Goal: Transaction & Acquisition: Book appointment/travel/reservation

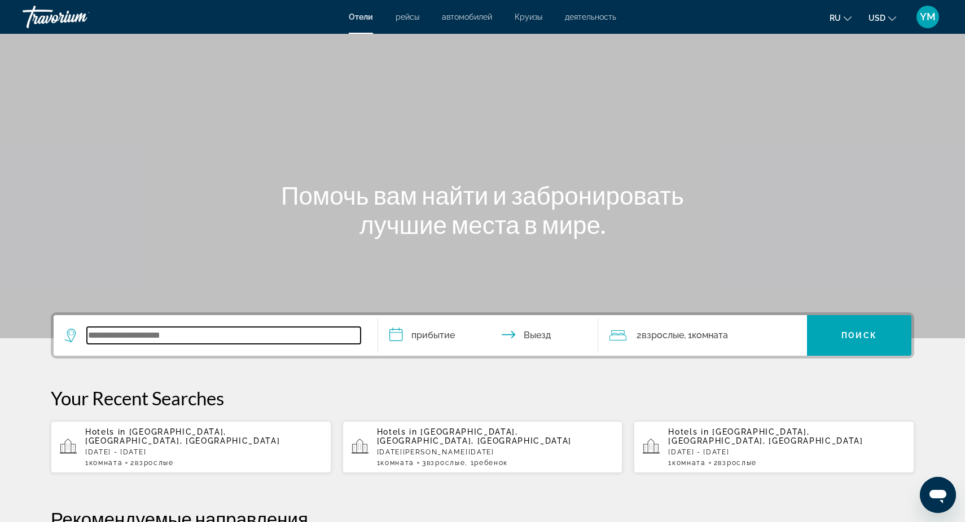
click at [107, 337] on input "Search widget" at bounding box center [224, 335] width 274 height 17
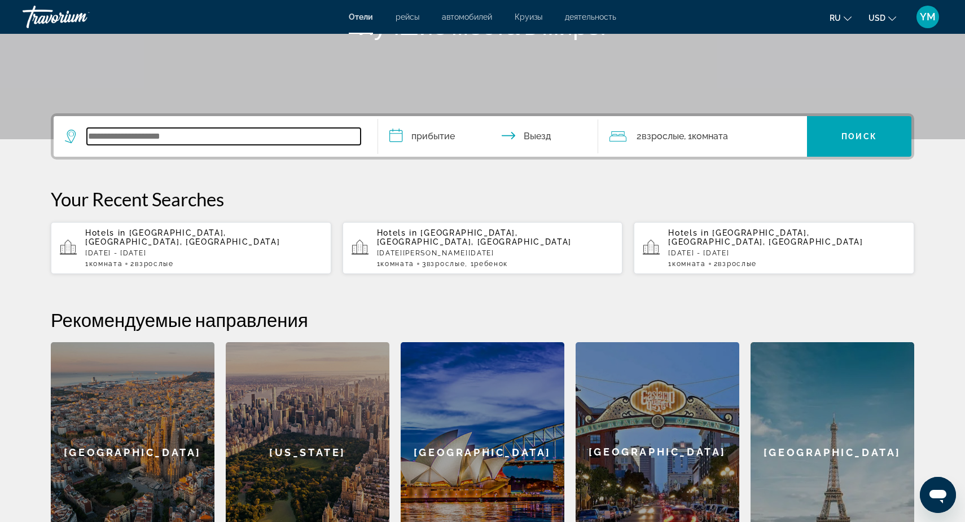
scroll to position [191, 0]
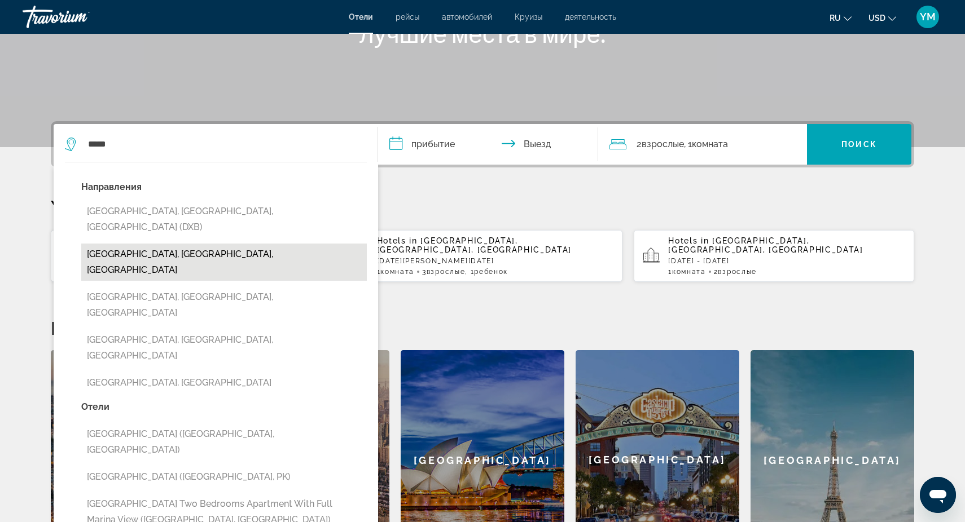
click at [268, 244] on button "[GEOGRAPHIC_DATA], [GEOGRAPHIC_DATA], [GEOGRAPHIC_DATA]" at bounding box center [223, 262] width 285 height 37
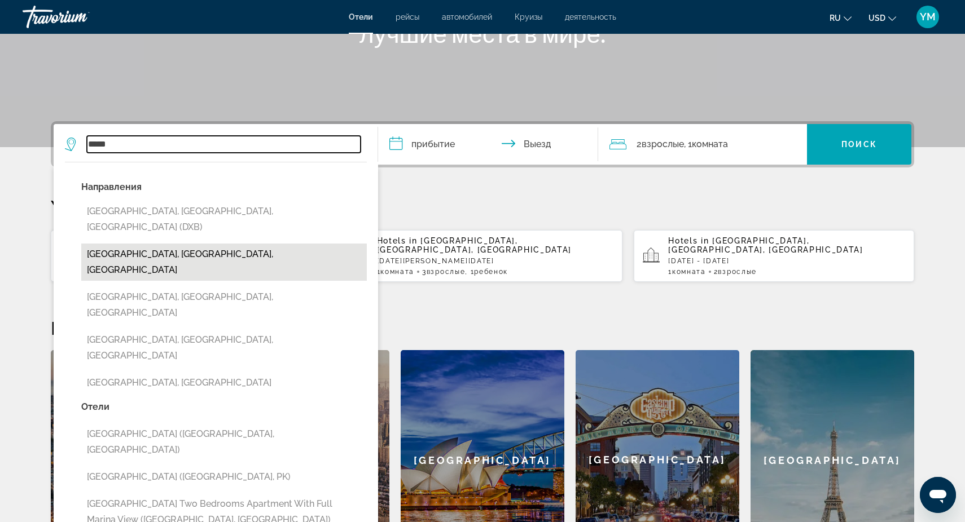
type input "**********"
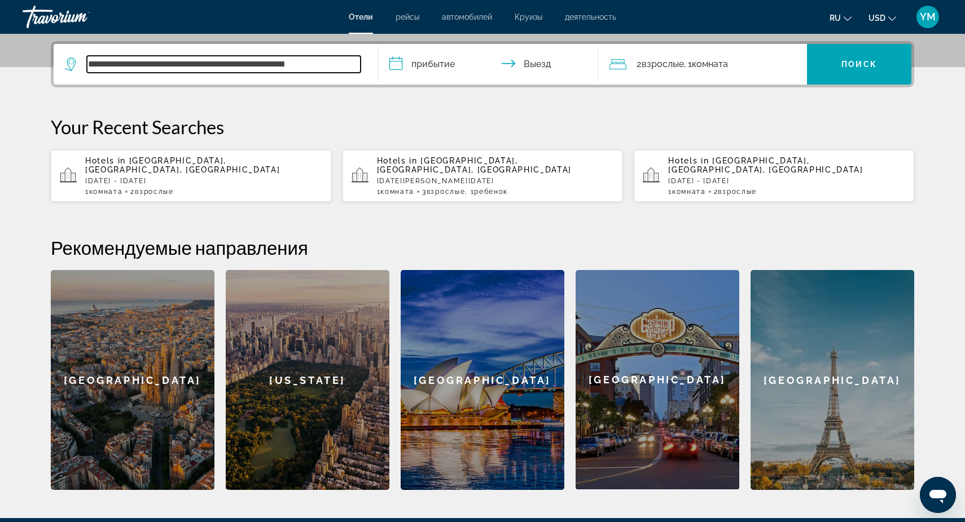
scroll to position [276, 0]
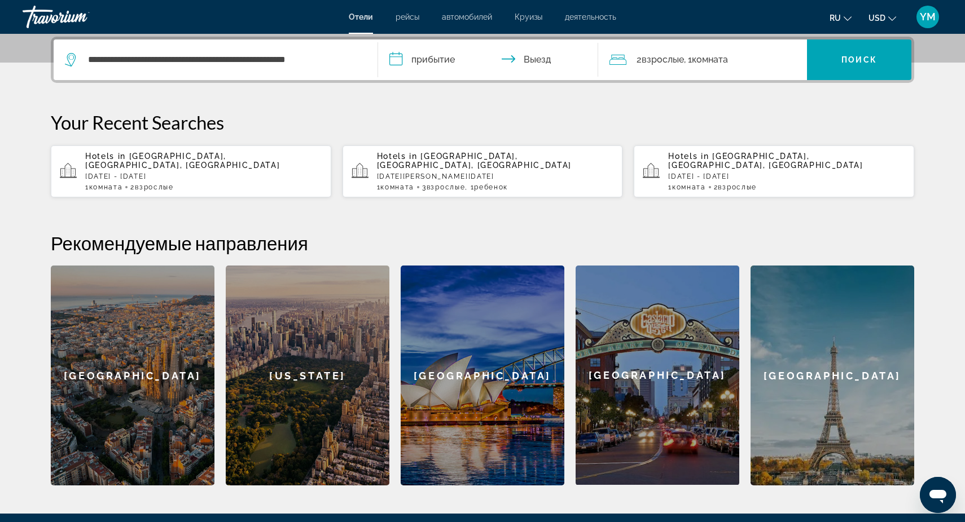
click at [442, 61] on input "**********" at bounding box center [490, 61] width 224 height 44
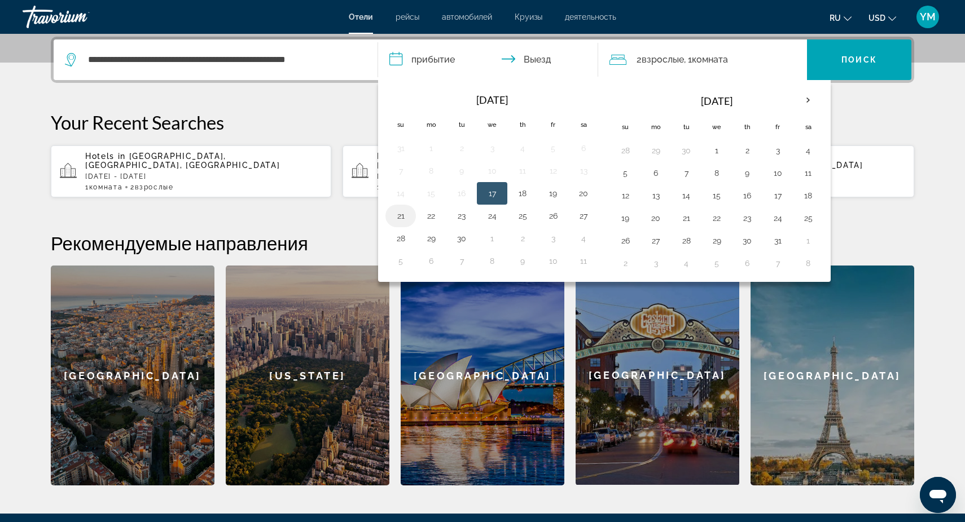
click at [402, 217] on button "21" at bounding box center [400, 216] width 18 height 16
click at [553, 213] on button "26" at bounding box center [553, 216] width 18 height 16
type input "**********"
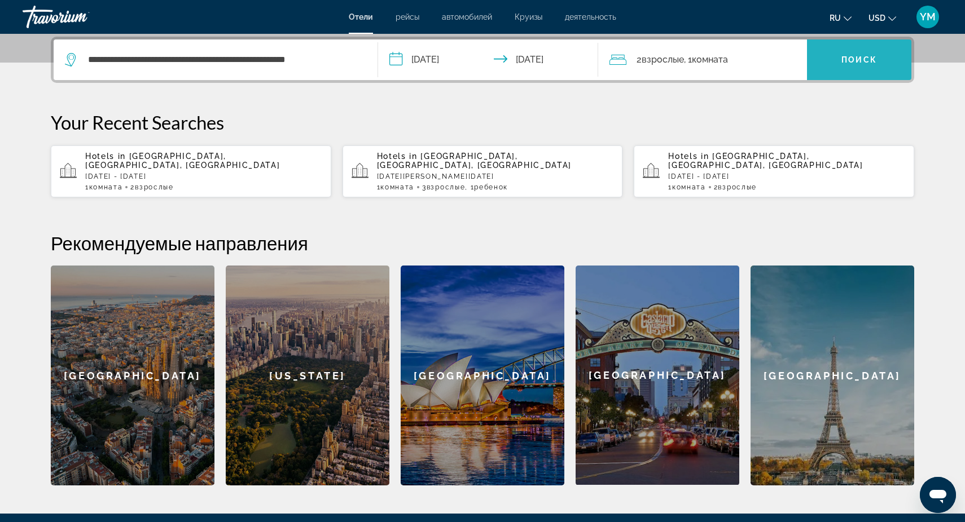
click at [863, 60] on span "Поиск" at bounding box center [859, 59] width 36 height 9
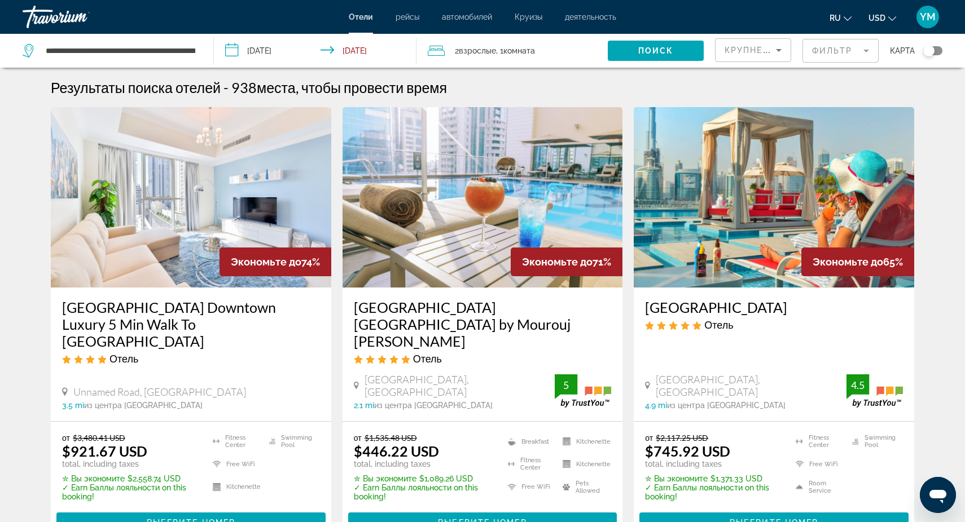
click at [865, 49] on mat-form-field "Фильтр" at bounding box center [840, 51] width 76 height 24
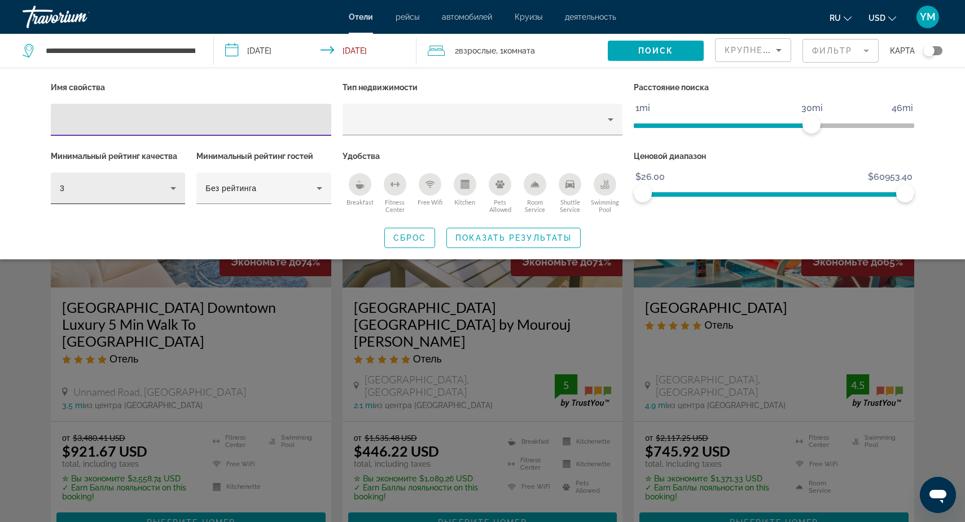
click at [173, 187] on icon "Hotel Filters" at bounding box center [173, 188] width 6 height 3
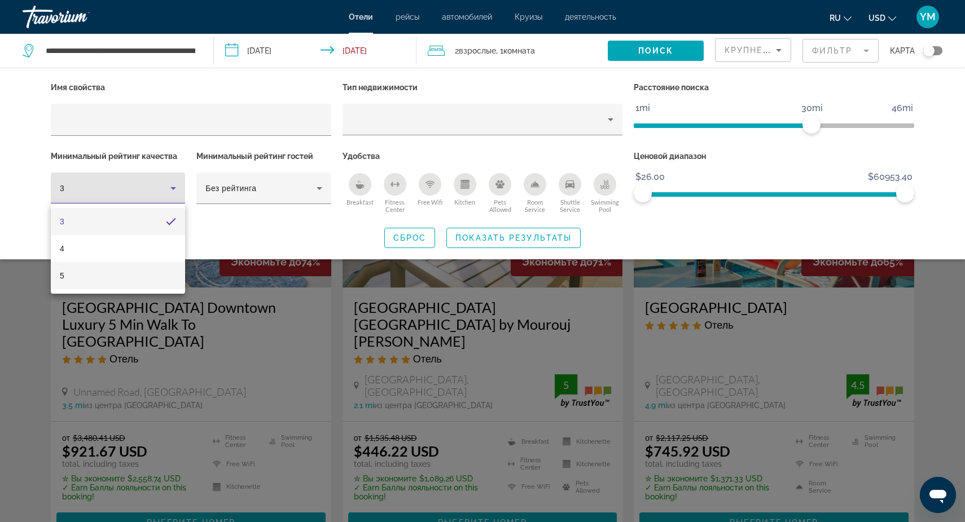
click at [109, 270] on mat-option "5" at bounding box center [118, 275] width 134 height 27
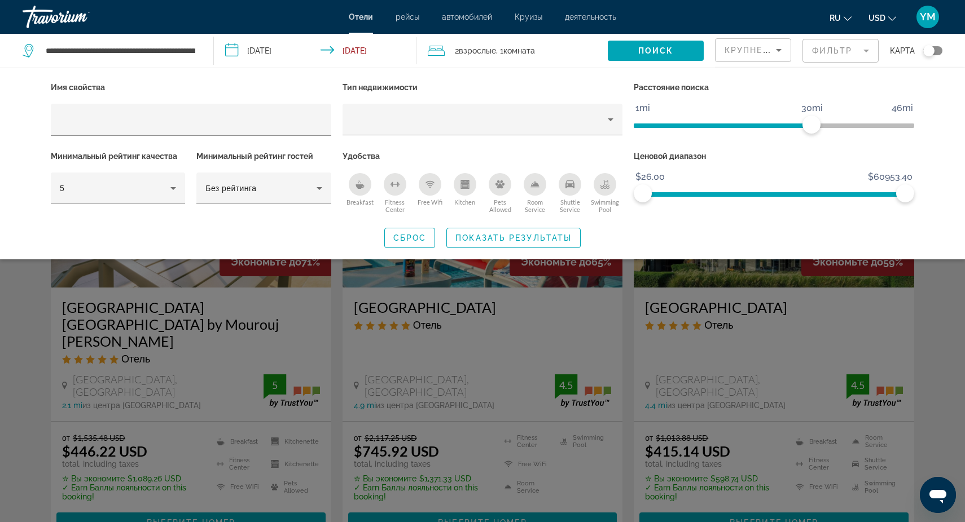
click at [337, 351] on div "Search widget" at bounding box center [482, 345] width 965 height 353
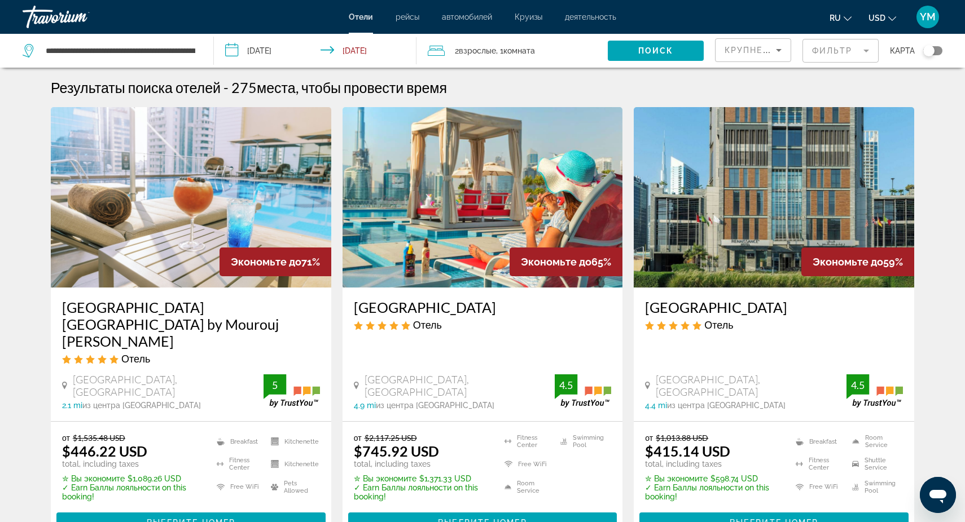
click at [175, 330] on h3 "[GEOGRAPHIC_DATA] [GEOGRAPHIC_DATA] by Mourouj [PERSON_NAME]" at bounding box center [191, 324] width 258 height 51
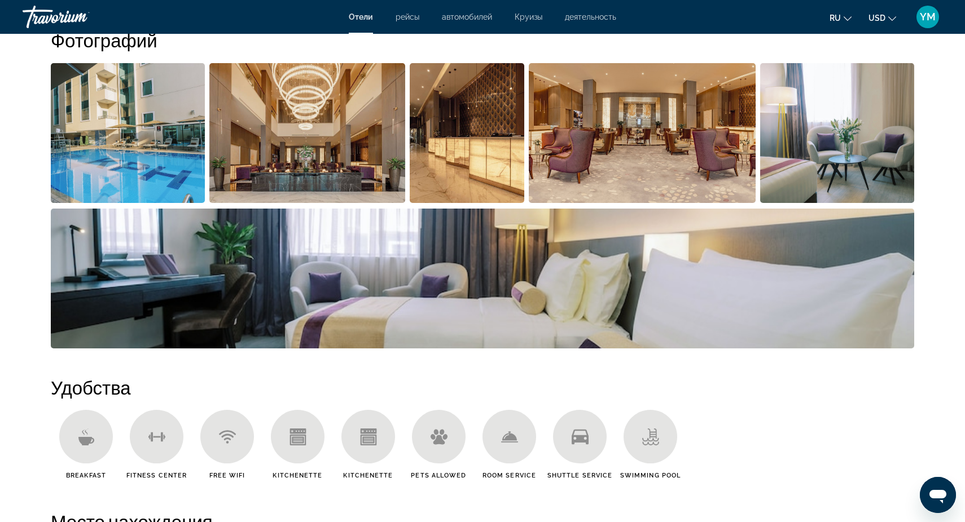
scroll to position [589, 0]
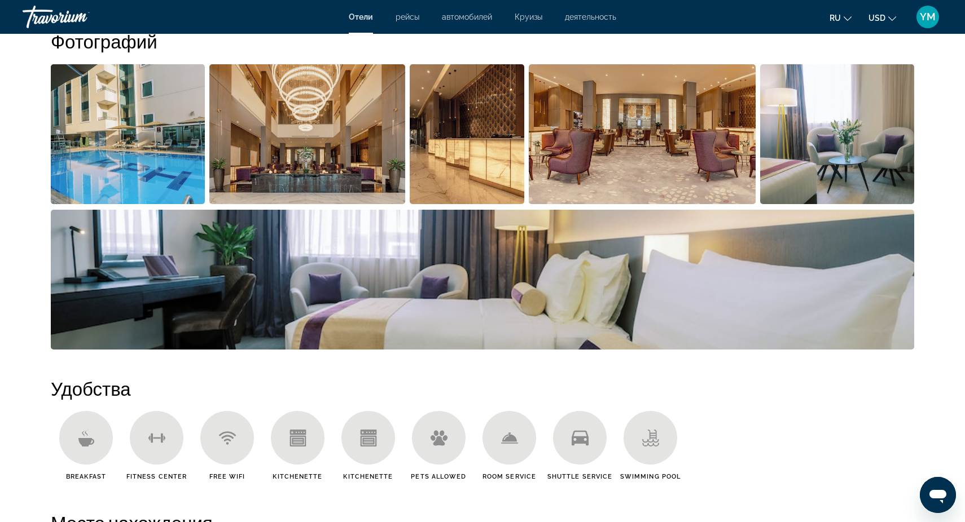
click at [124, 158] on img "Open full-screen image slider" at bounding box center [128, 134] width 154 height 140
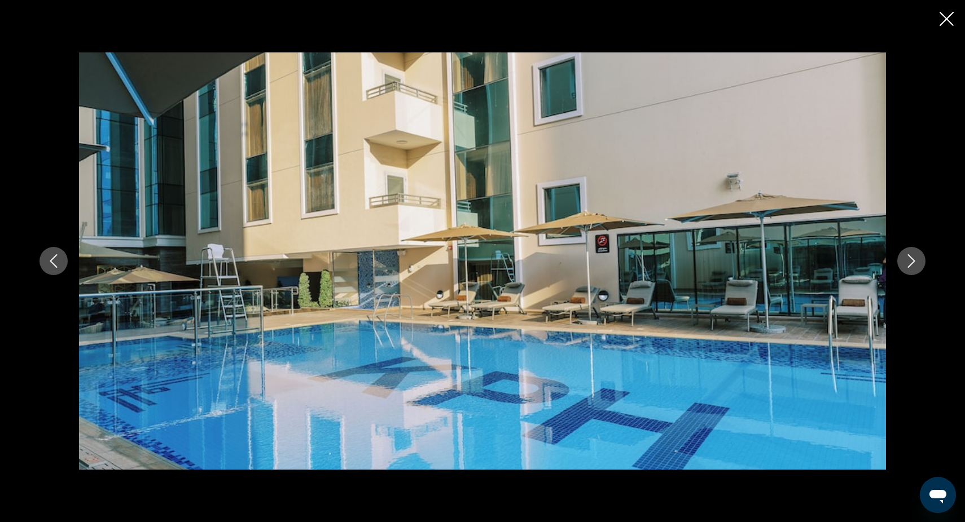
click at [911, 263] on icon "Next image" at bounding box center [911, 261] width 14 height 14
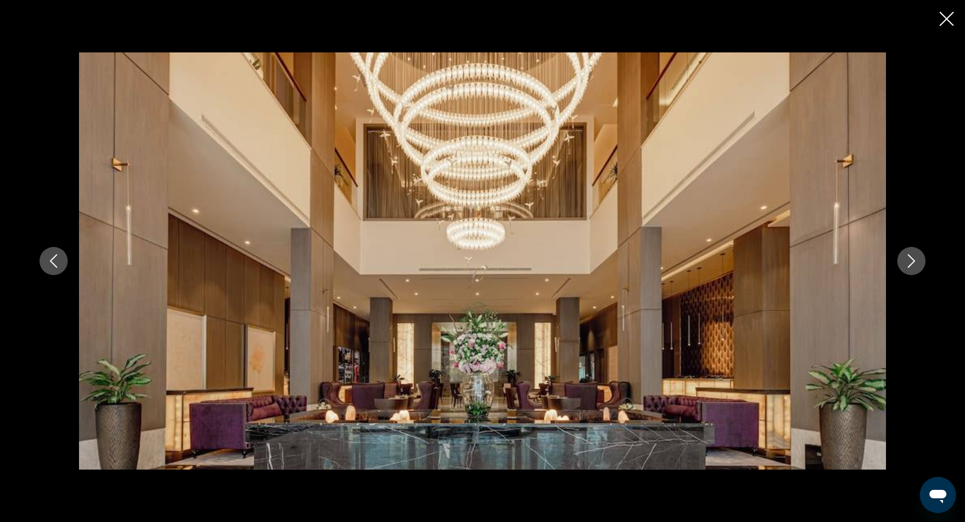
click at [912, 262] on icon "Next image" at bounding box center [911, 261] width 14 height 14
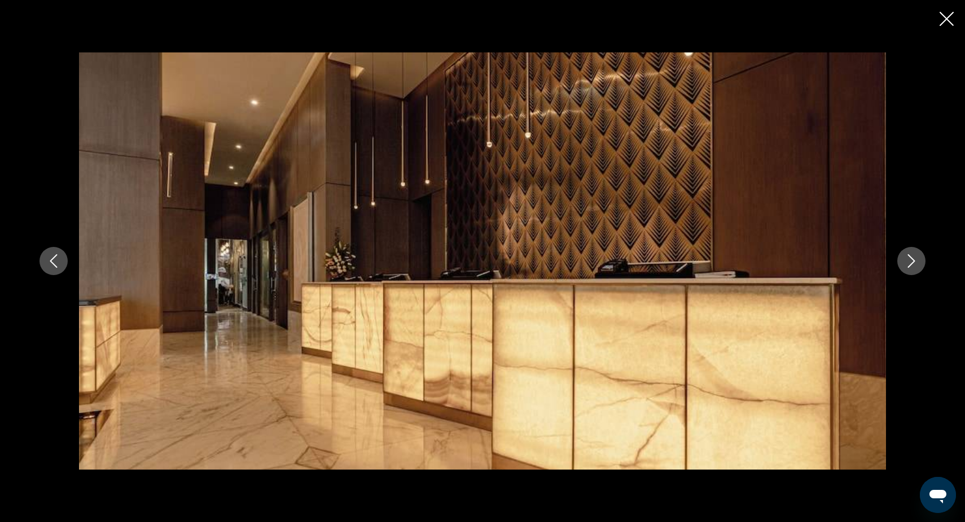
click at [912, 262] on icon "Next image" at bounding box center [911, 261] width 14 height 14
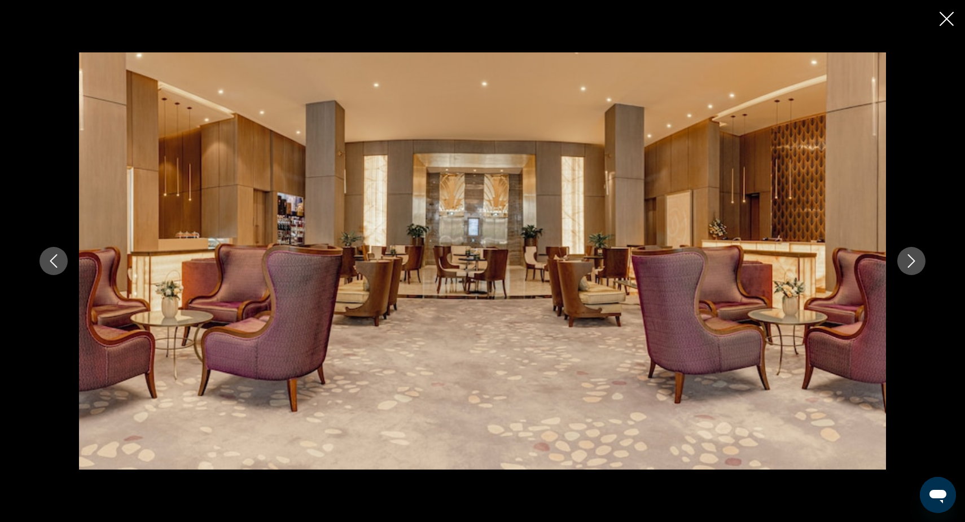
click at [912, 262] on icon "Next image" at bounding box center [911, 261] width 14 height 14
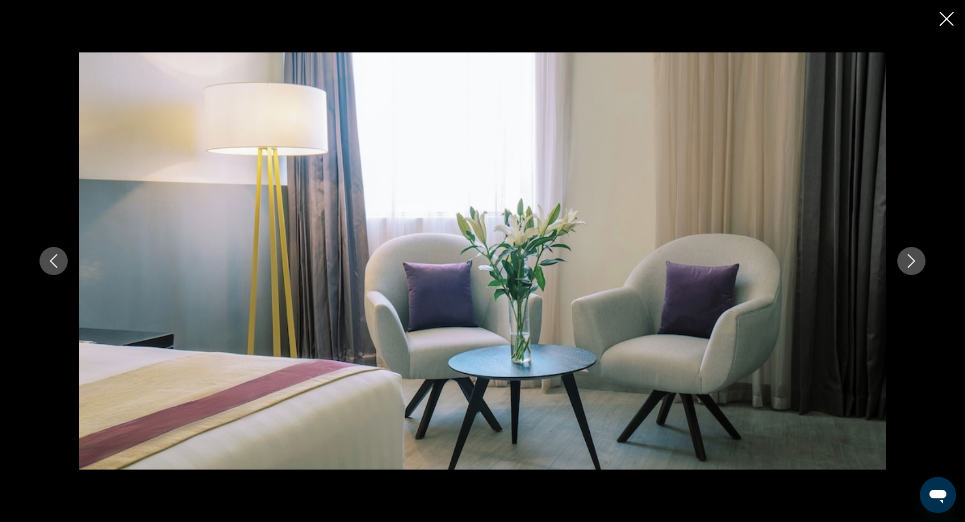
click at [912, 262] on icon "Next image" at bounding box center [911, 261] width 14 height 14
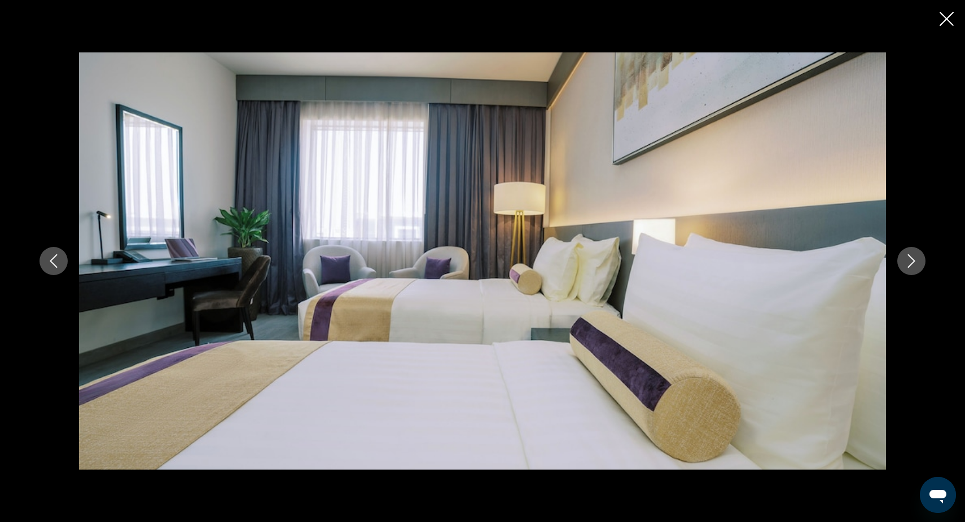
click at [912, 262] on icon "Next image" at bounding box center [911, 261] width 14 height 14
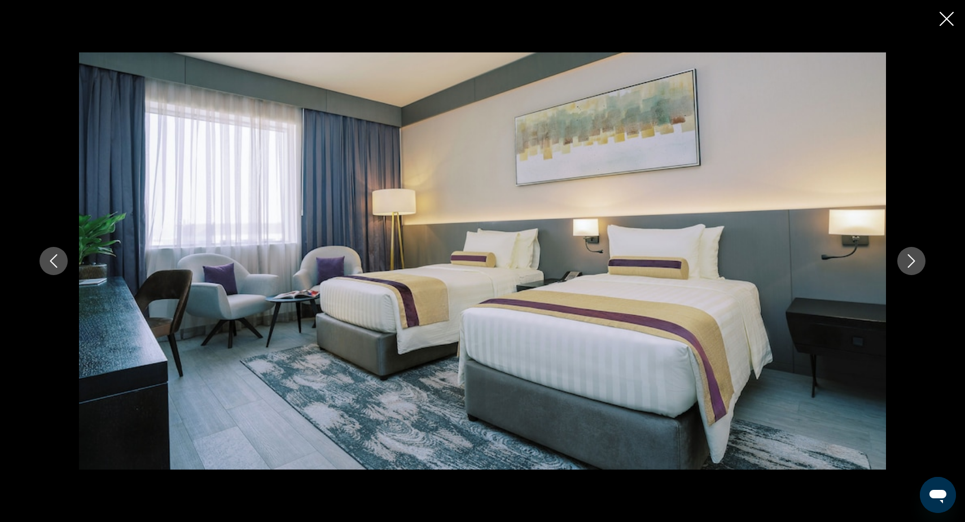
click at [912, 262] on icon "Next image" at bounding box center [911, 261] width 14 height 14
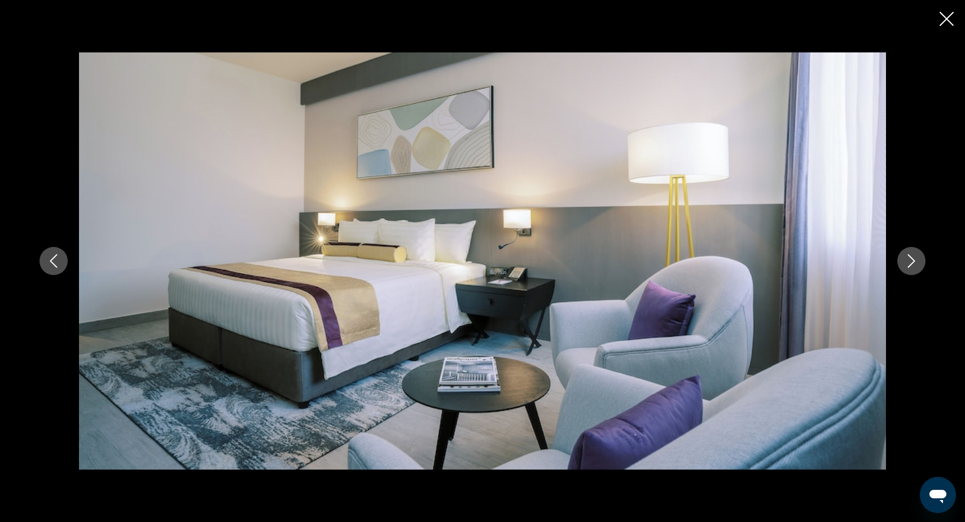
click at [912, 262] on icon "Next image" at bounding box center [911, 261] width 14 height 14
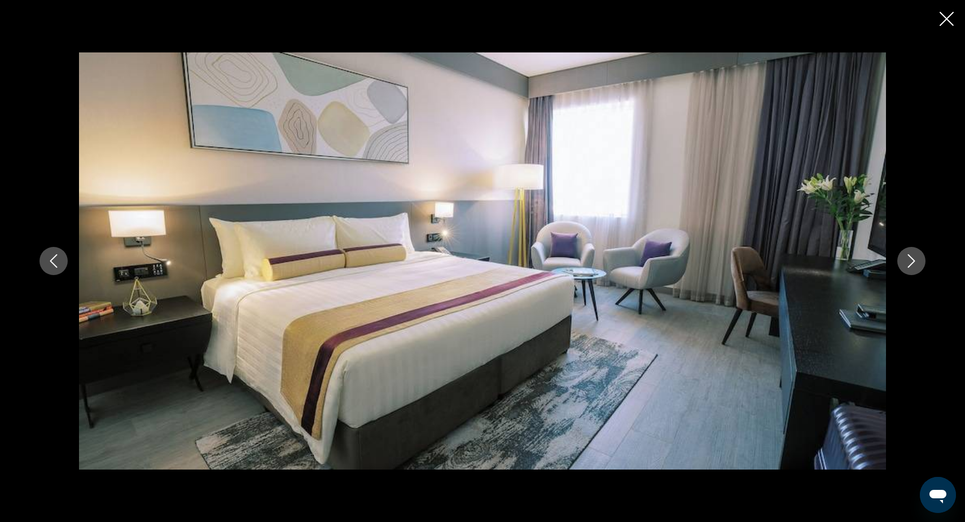
click at [949, 17] on icon "Close slideshow" at bounding box center [946, 19] width 14 height 14
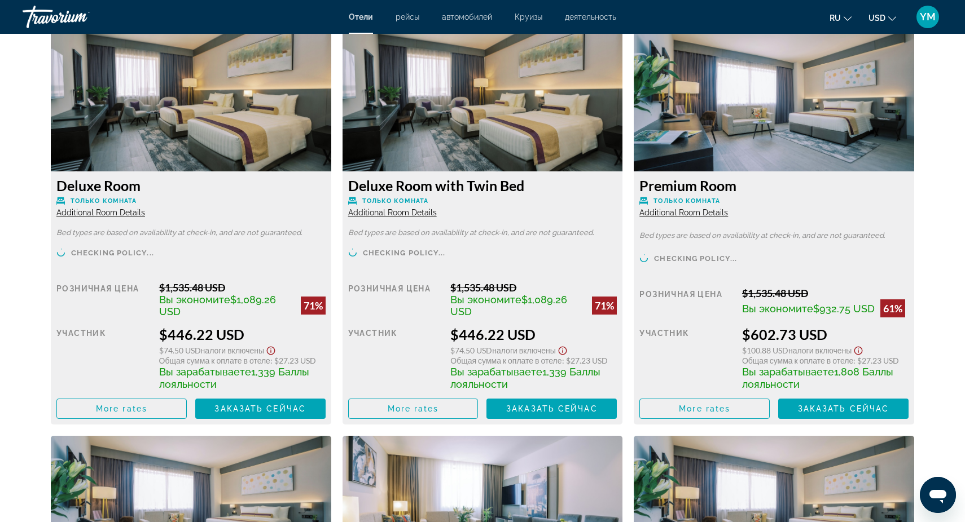
scroll to position [1574, 0]
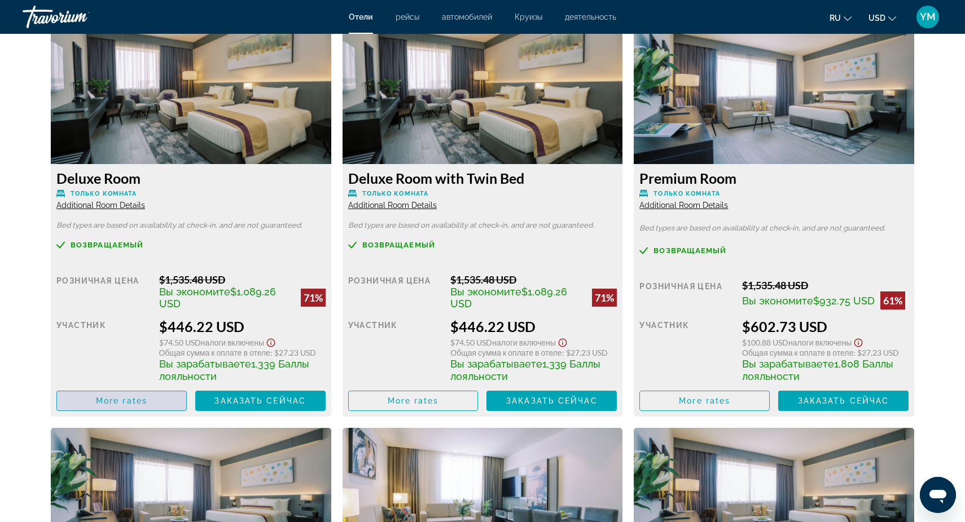
click at [126, 398] on span "More rates" at bounding box center [121, 401] width 51 height 9
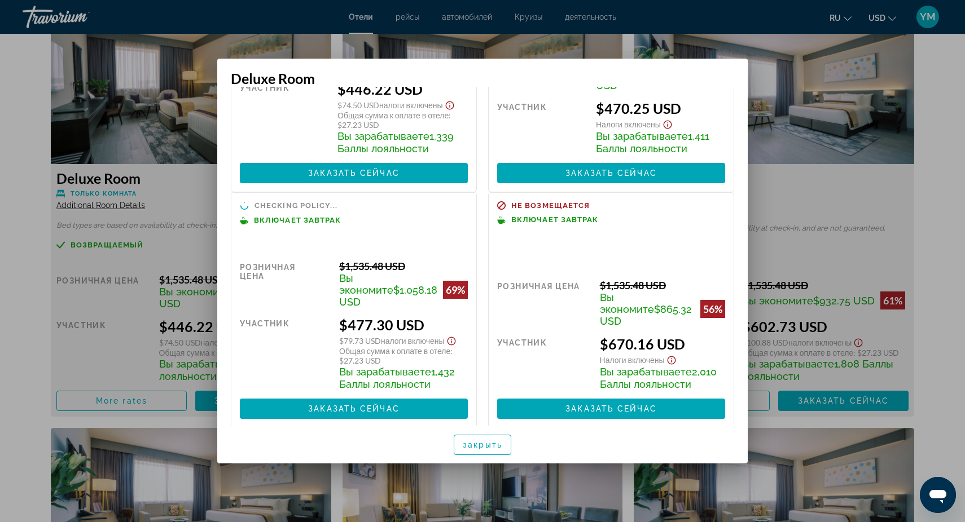
scroll to position [155, 0]
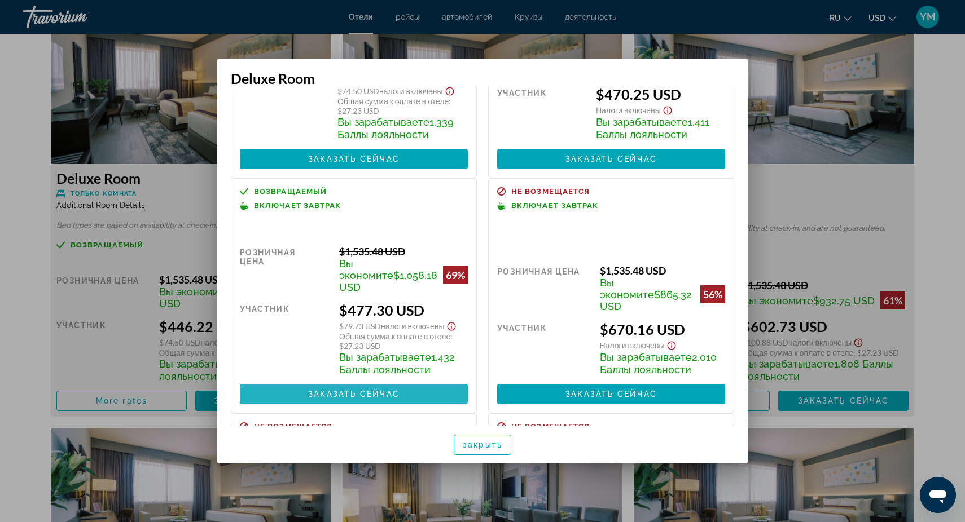
click at [366, 390] on span "Заказать сейчас" at bounding box center [353, 394] width 91 height 9
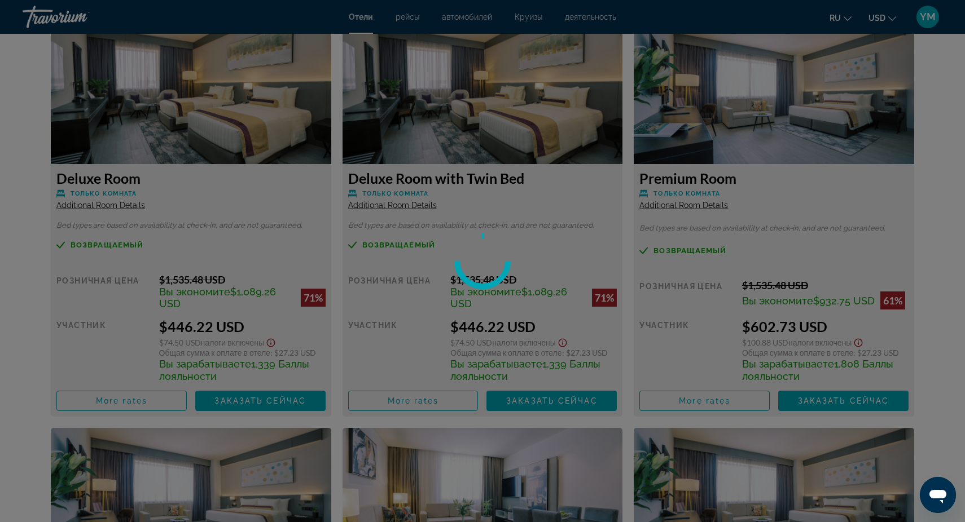
scroll to position [1574, 0]
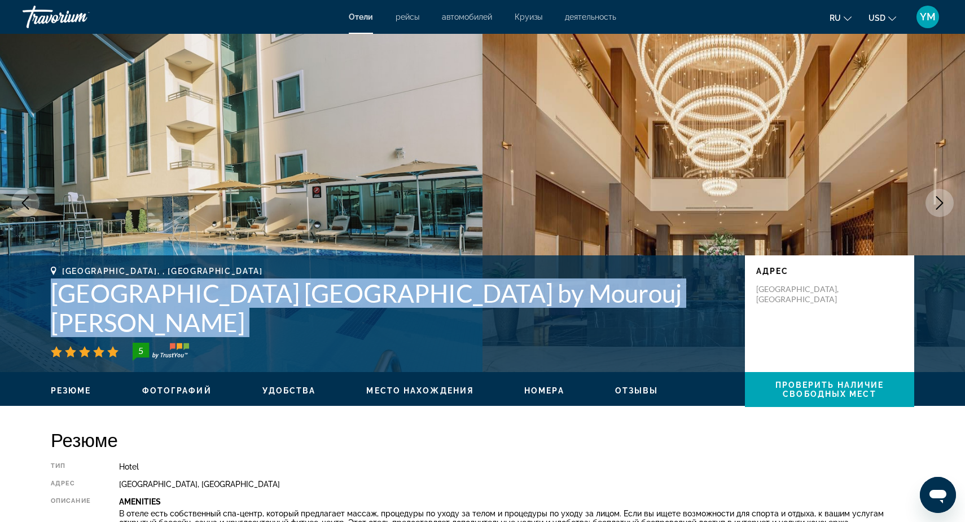
drag, startPoint x: 50, startPoint y: 321, endPoint x: 491, endPoint y: 337, distance: 440.8
click at [491, 337] on div "[GEOGRAPHIC_DATA], , [GEOGRAPHIC_DATA] [GEOGRAPHIC_DATA] [GEOGRAPHIC_DATA] by M…" at bounding box center [482, 314] width 908 height 94
copy div "[GEOGRAPHIC_DATA] [GEOGRAPHIC_DATA] by Mourouj [PERSON_NAME]"
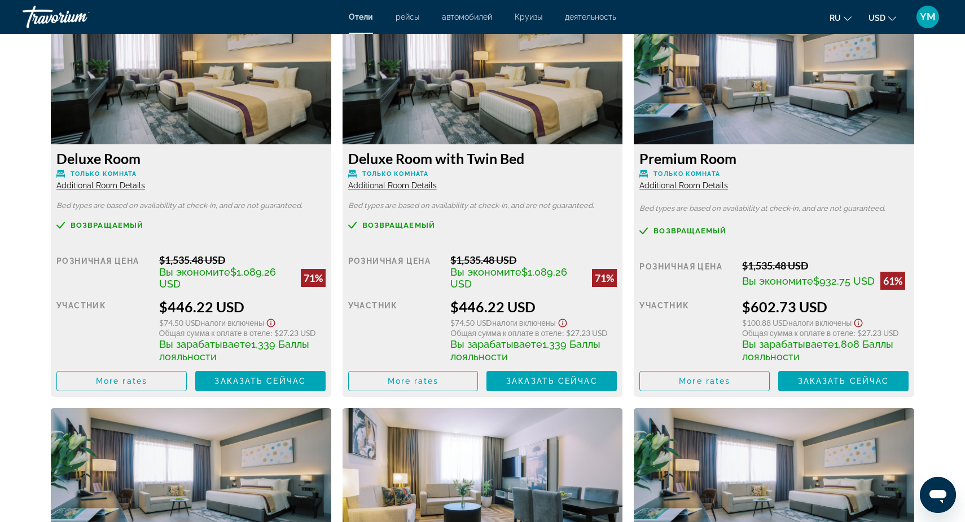
scroll to position [1596, 0]
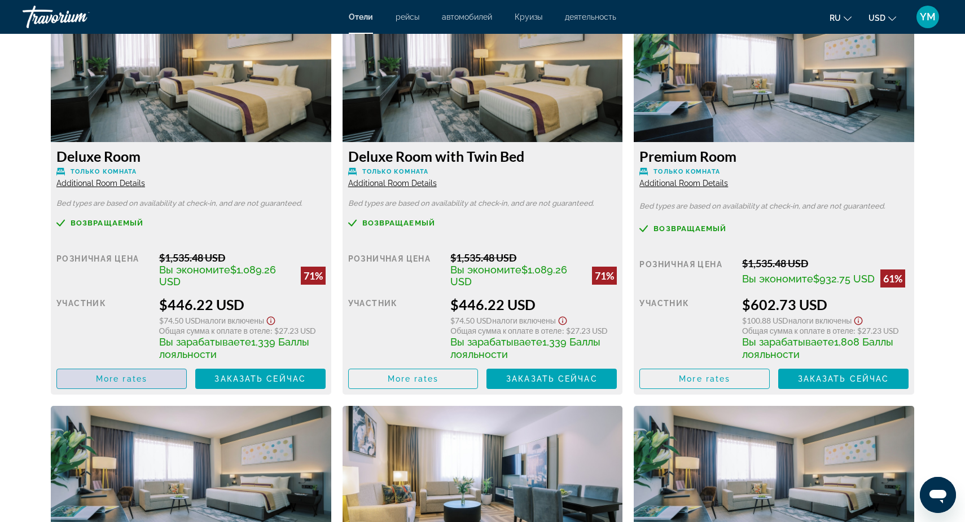
click at [128, 378] on span "More rates" at bounding box center [121, 379] width 51 height 9
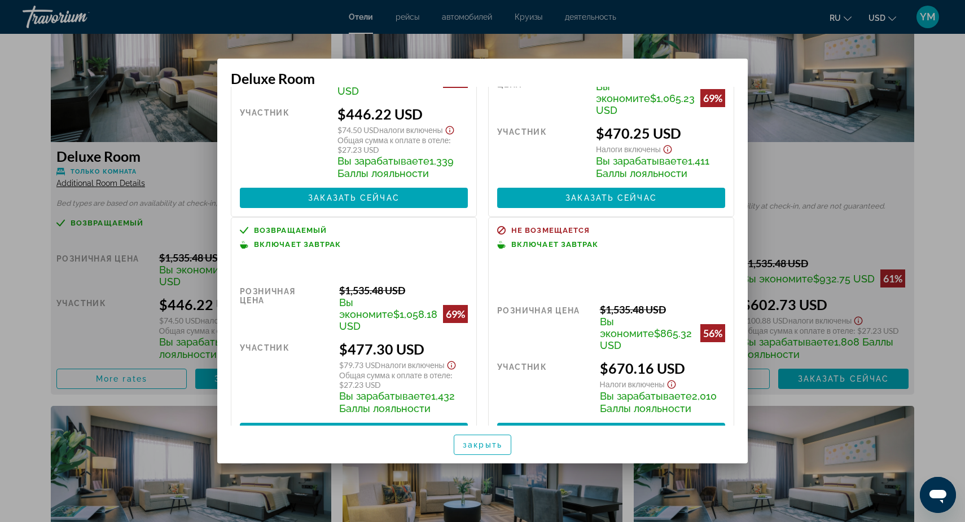
scroll to position [118, 0]
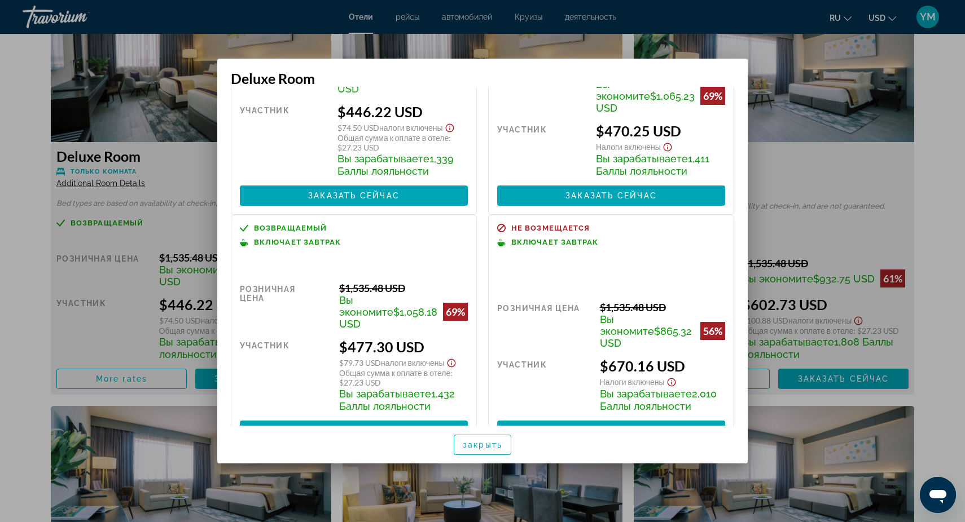
click at [173, 139] on div at bounding box center [482, 261] width 965 height 522
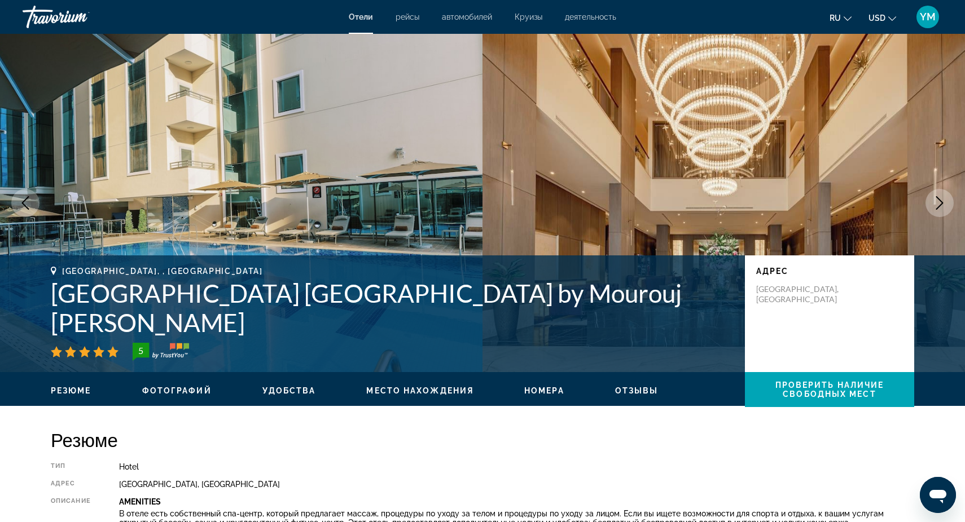
scroll to position [1596, 0]
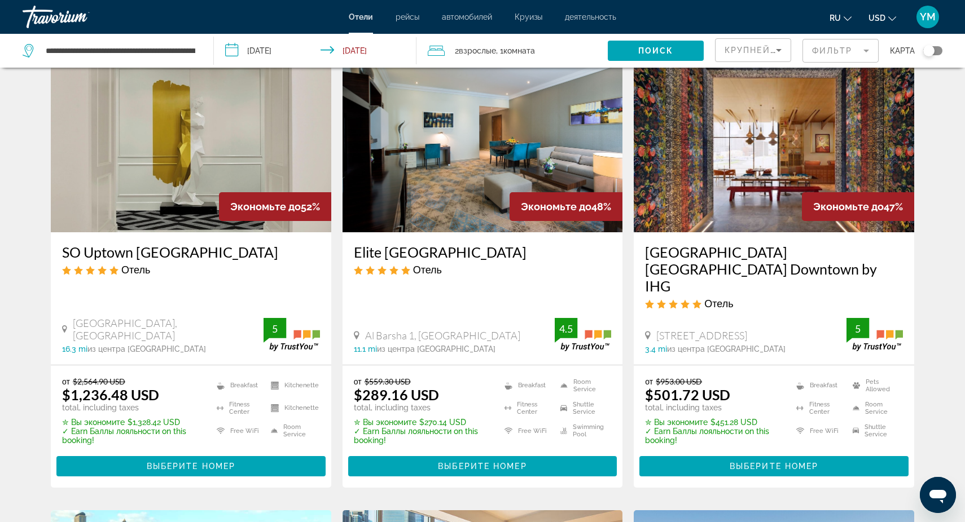
scroll to position [540, 0]
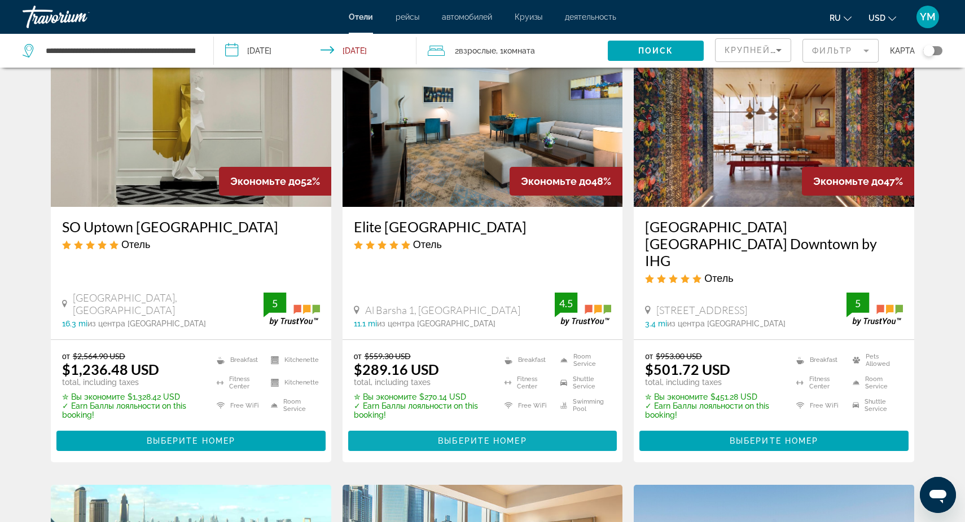
click at [476, 437] on span "Выберите номер" at bounding box center [482, 441] width 89 height 9
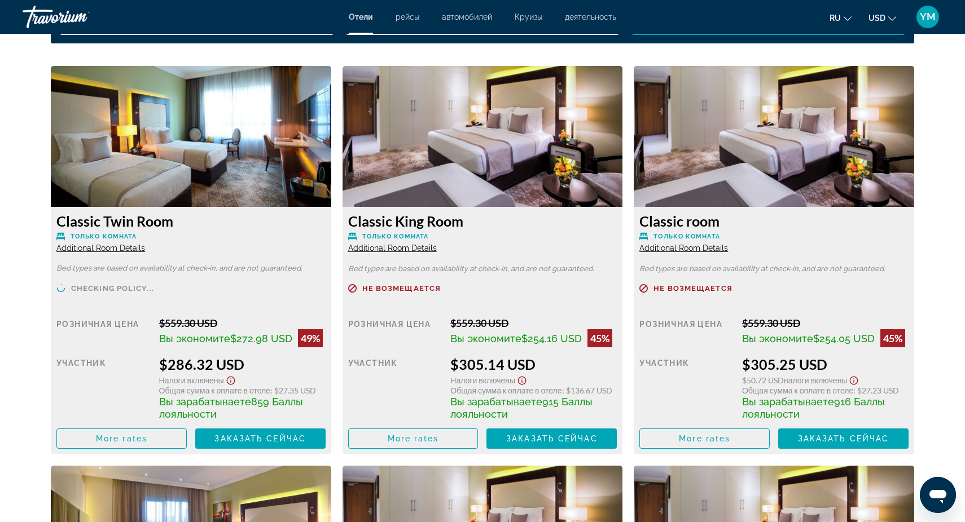
scroll to position [1518, 0]
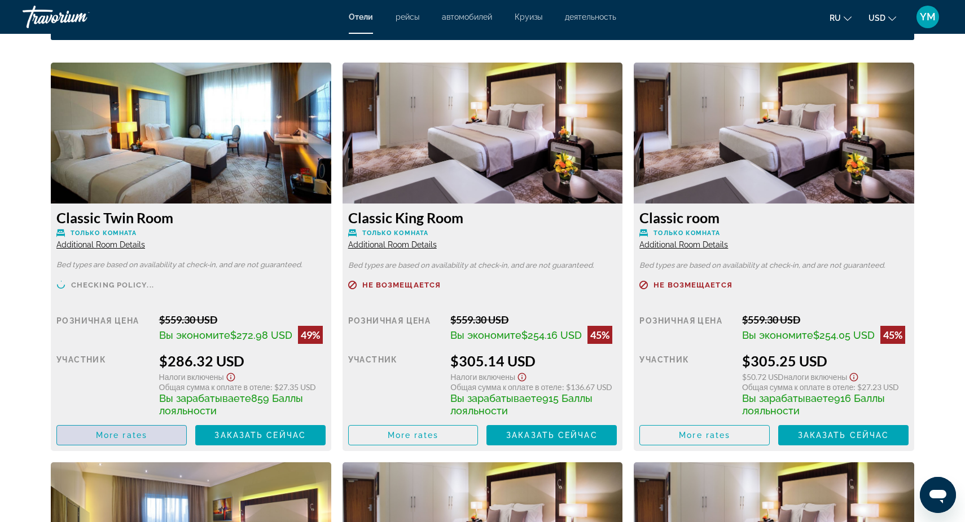
click at [120, 433] on span "More rates" at bounding box center [121, 435] width 51 height 9
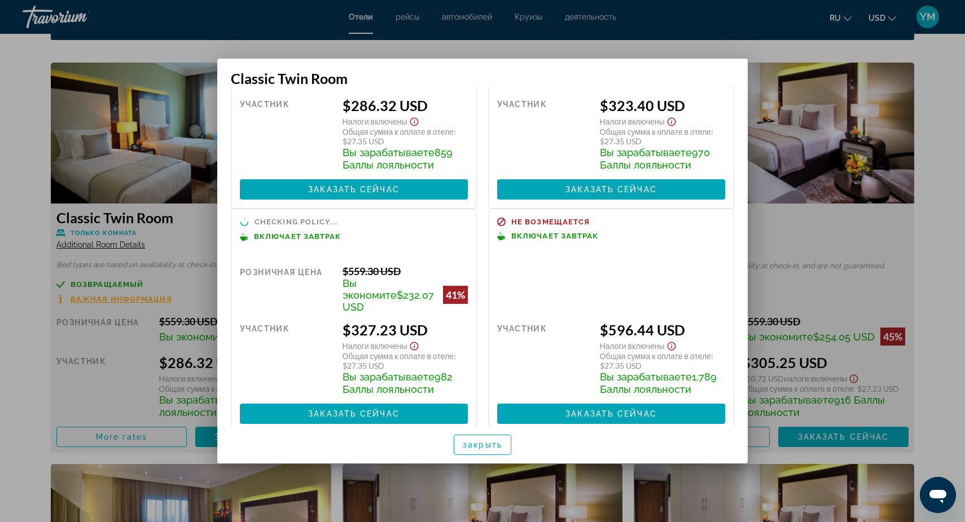
scroll to position [126, 0]
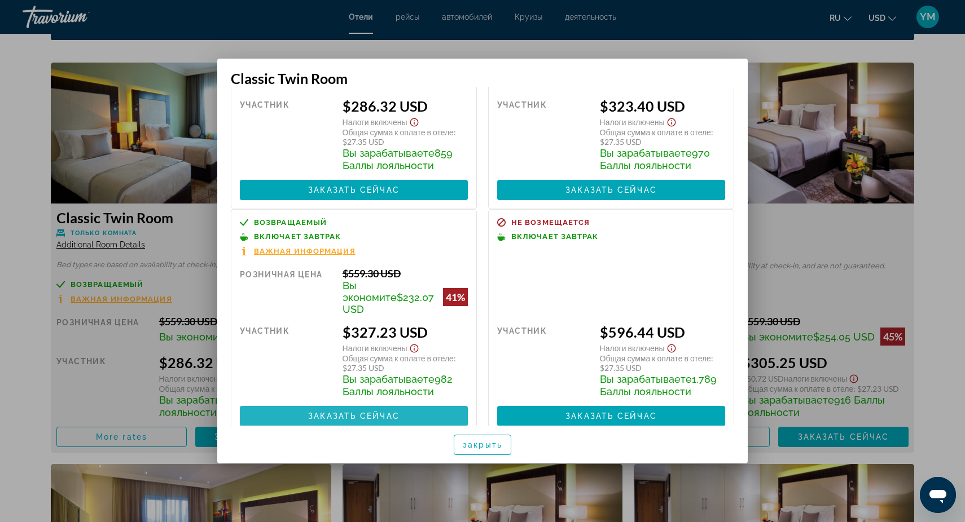
click at [366, 412] on span "Заказать сейчас" at bounding box center [353, 416] width 91 height 9
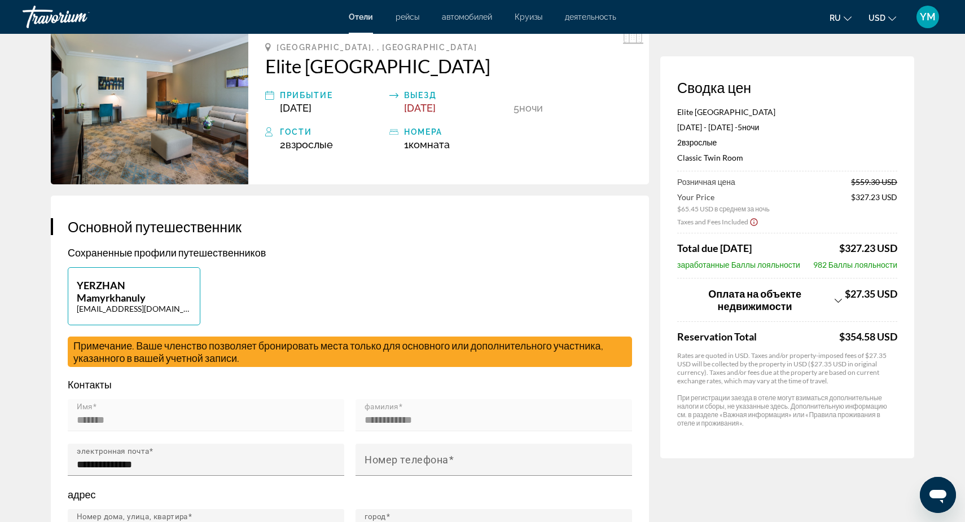
scroll to position [85, 0]
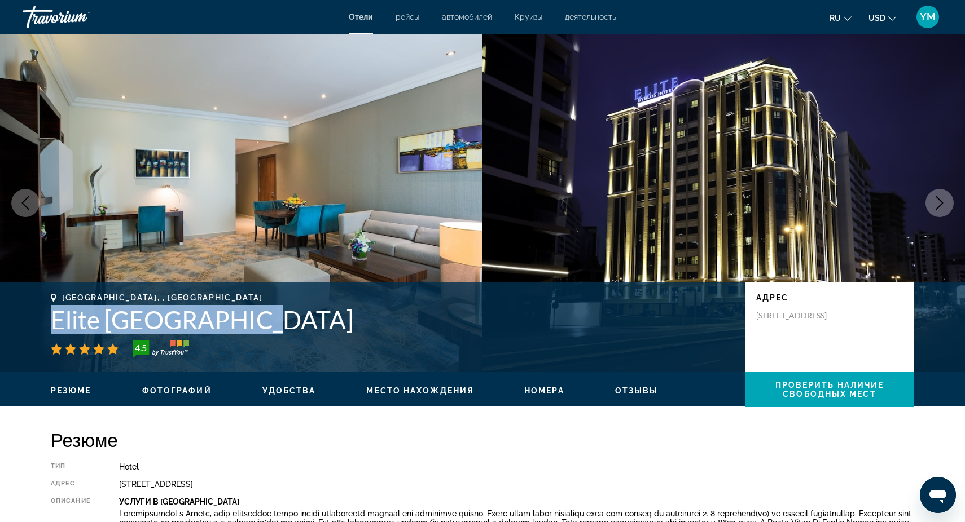
drag, startPoint x: 43, startPoint y: 319, endPoint x: 268, endPoint y: 320, distance: 225.1
click at [268, 320] on div "[GEOGRAPHIC_DATA], , [GEOGRAPHIC_DATA] Elite [GEOGRAPHIC_DATA] 4.5 адрес [STREE…" at bounding box center [482, 327] width 908 height 68
copy h1 "Elite [GEOGRAPHIC_DATA]"
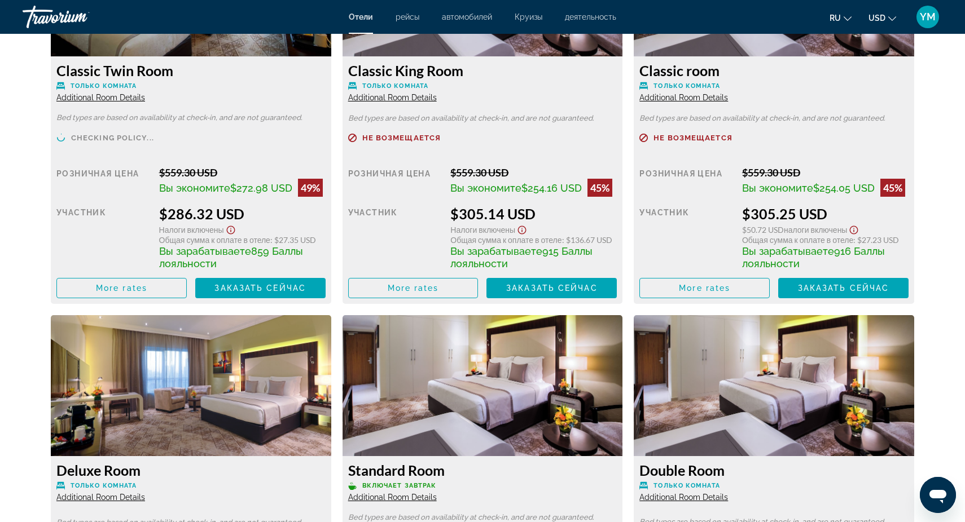
scroll to position [1692, 0]
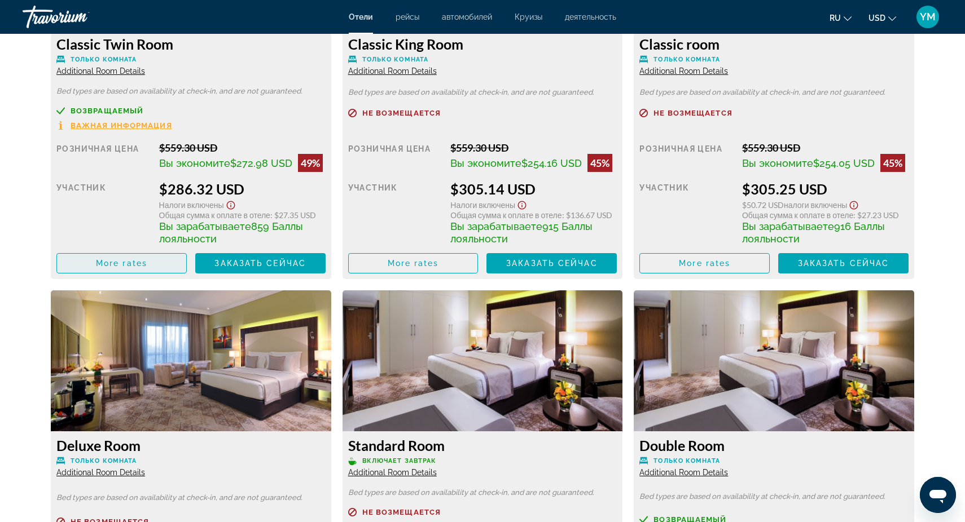
click at [124, 265] on span "More rates" at bounding box center [121, 263] width 51 height 9
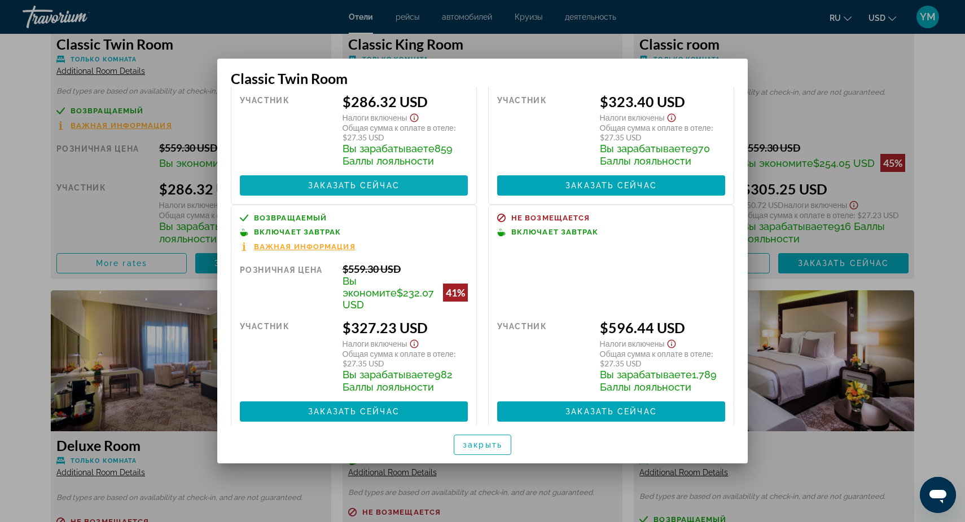
scroll to position [130, 0]
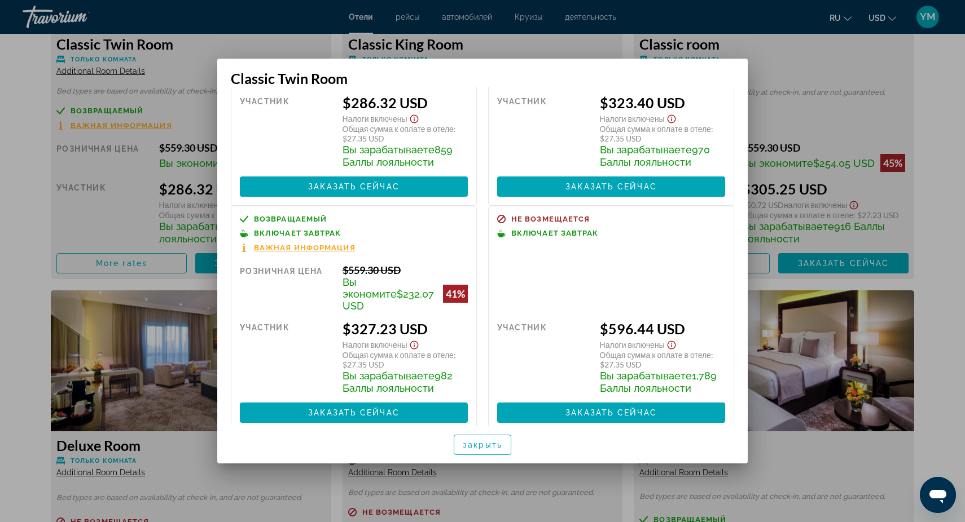
click at [830, 116] on div at bounding box center [482, 261] width 965 height 522
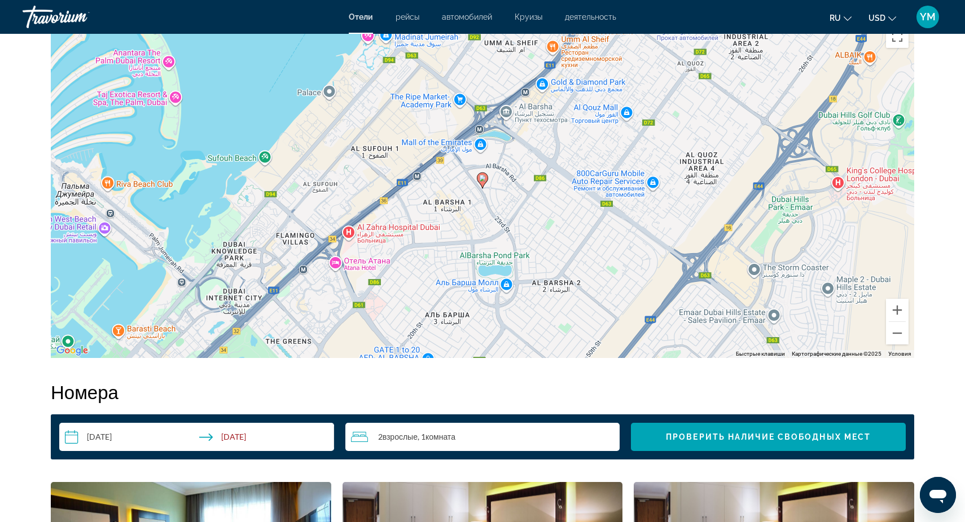
scroll to position [1086, 0]
